Goal: Obtain resource: Download file/media

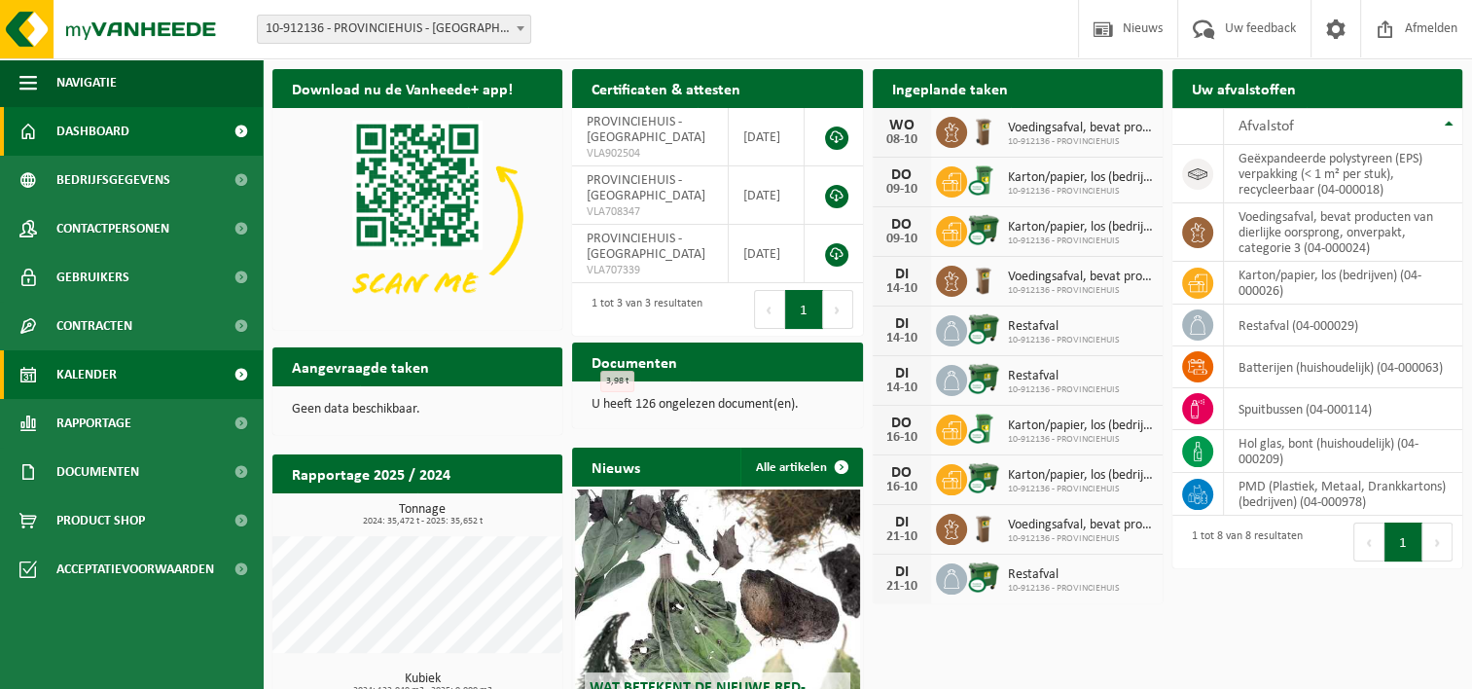
click at [105, 373] on span "Kalender" at bounding box center [86, 374] width 60 height 49
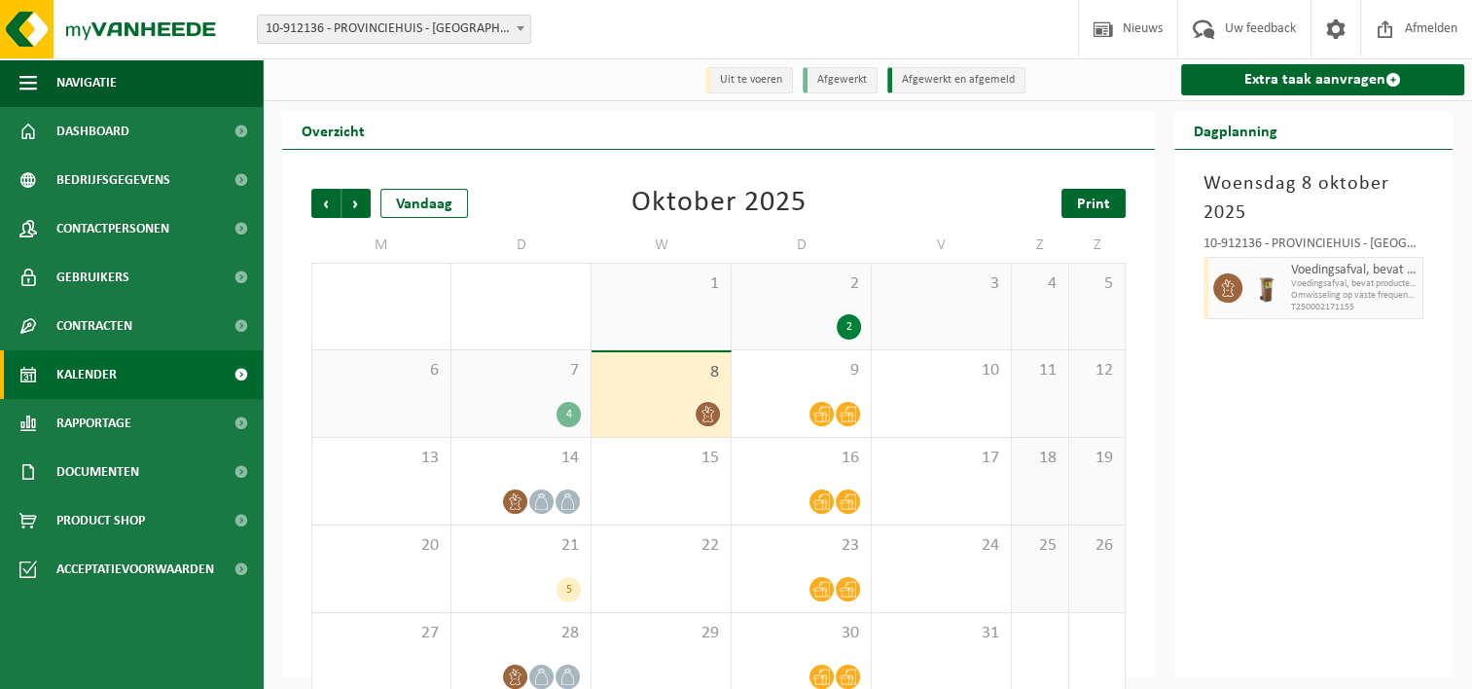
click at [1088, 205] on span "Print" at bounding box center [1093, 205] width 33 height 16
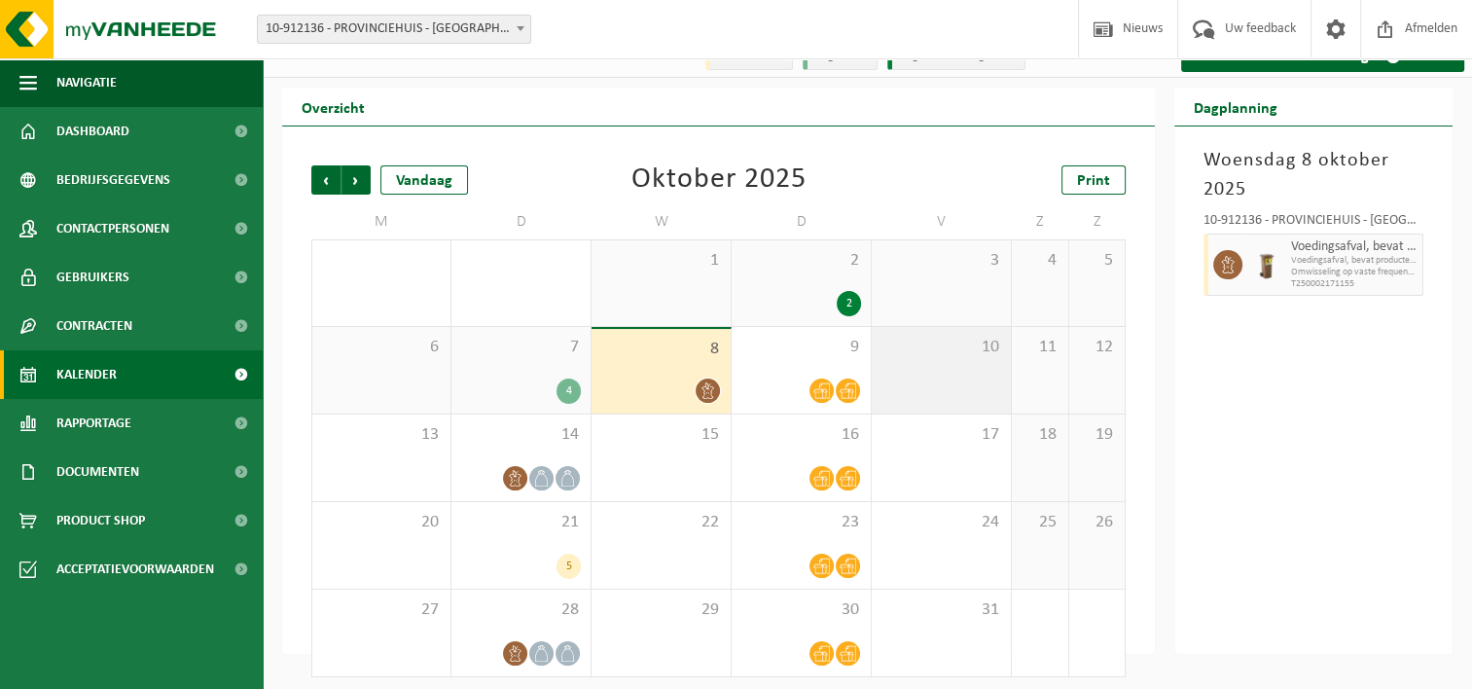
scroll to position [32, 0]
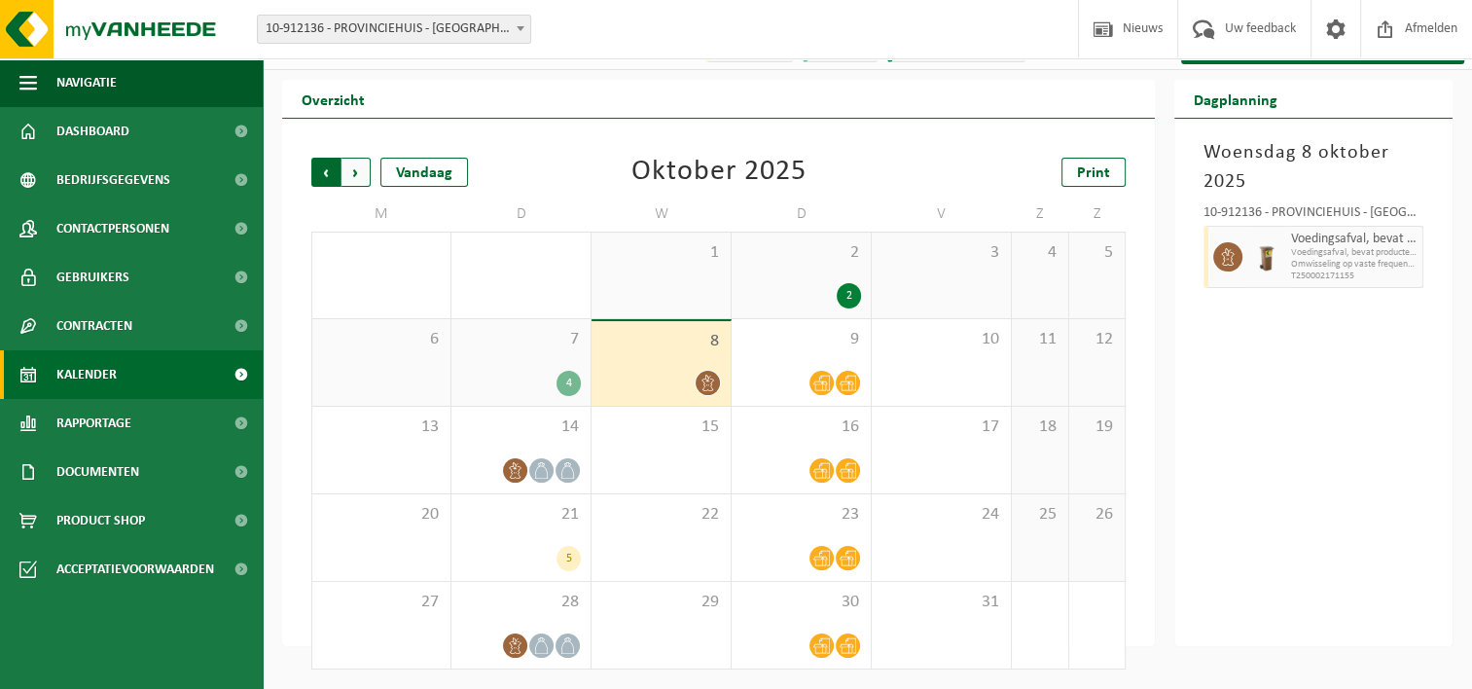
click at [356, 175] on span "Volgende" at bounding box center [355, 172] width 29 height 29
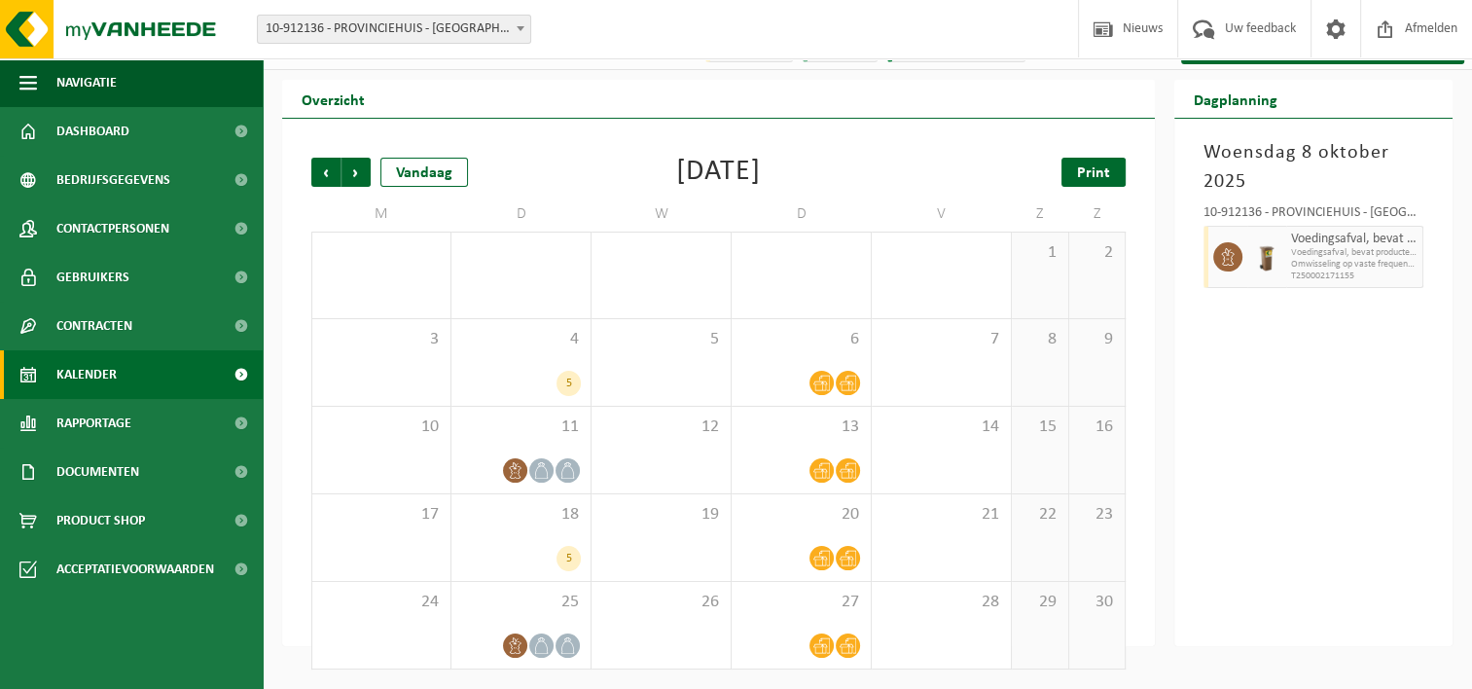
click at [1098, 177] on span "Print" at bounding box center [1093, 173] width 33 height 16
click at [356, 173] on span "Volgende" at bounding box center [355, 172] width 29 height 29
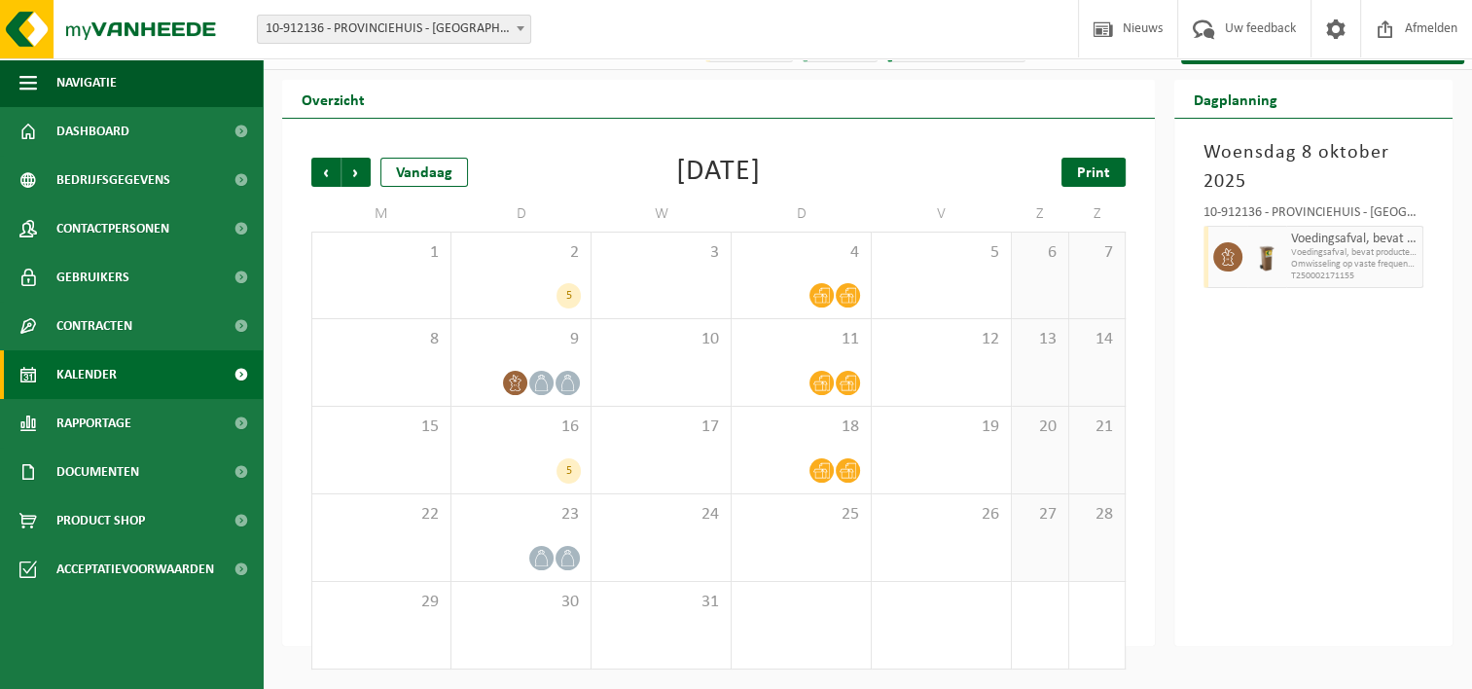
click at [1105, 179] on span "Print" at bounding box center [1093, 173] width 33 height 16
